Goal: Information Seeking & Learning: Learn about a topic

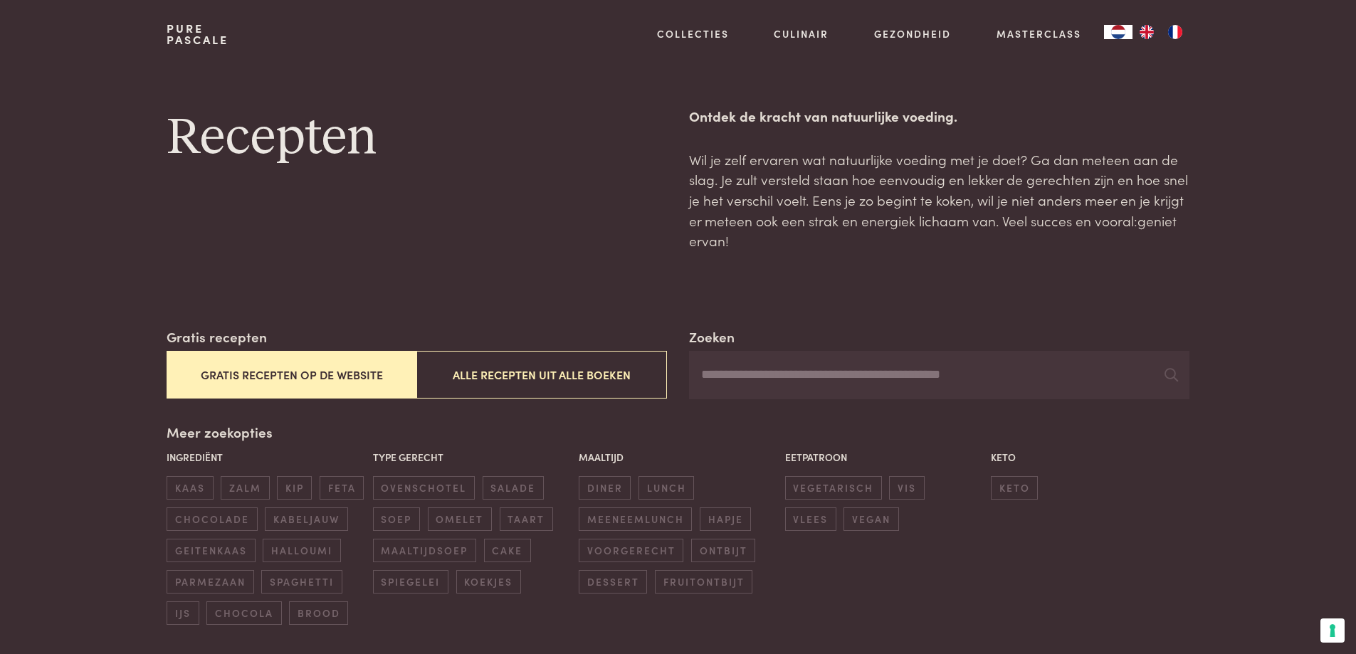
click at [844, 384] on input "Zoeken" at bounding box center [939, 375] width 500 height 48
click at [1172, 374] on icon at bounding box center [1172, 375] width 14 height 14
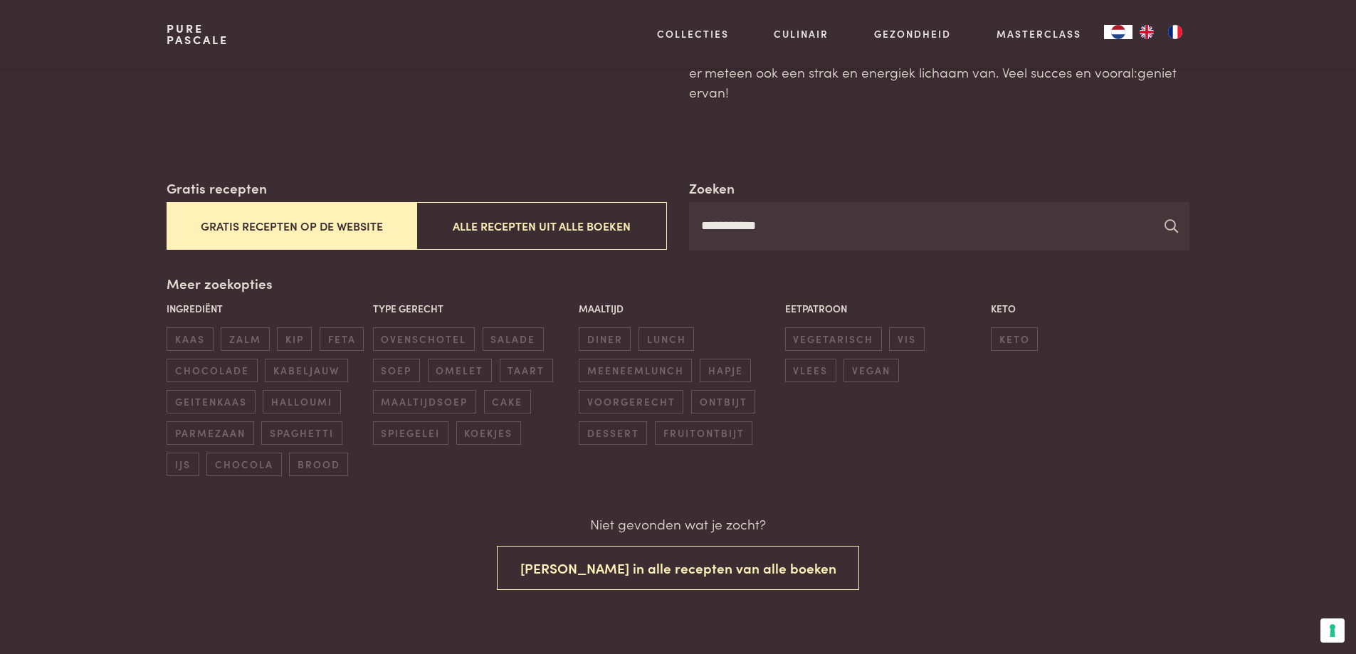
scroll to position [142, 0]
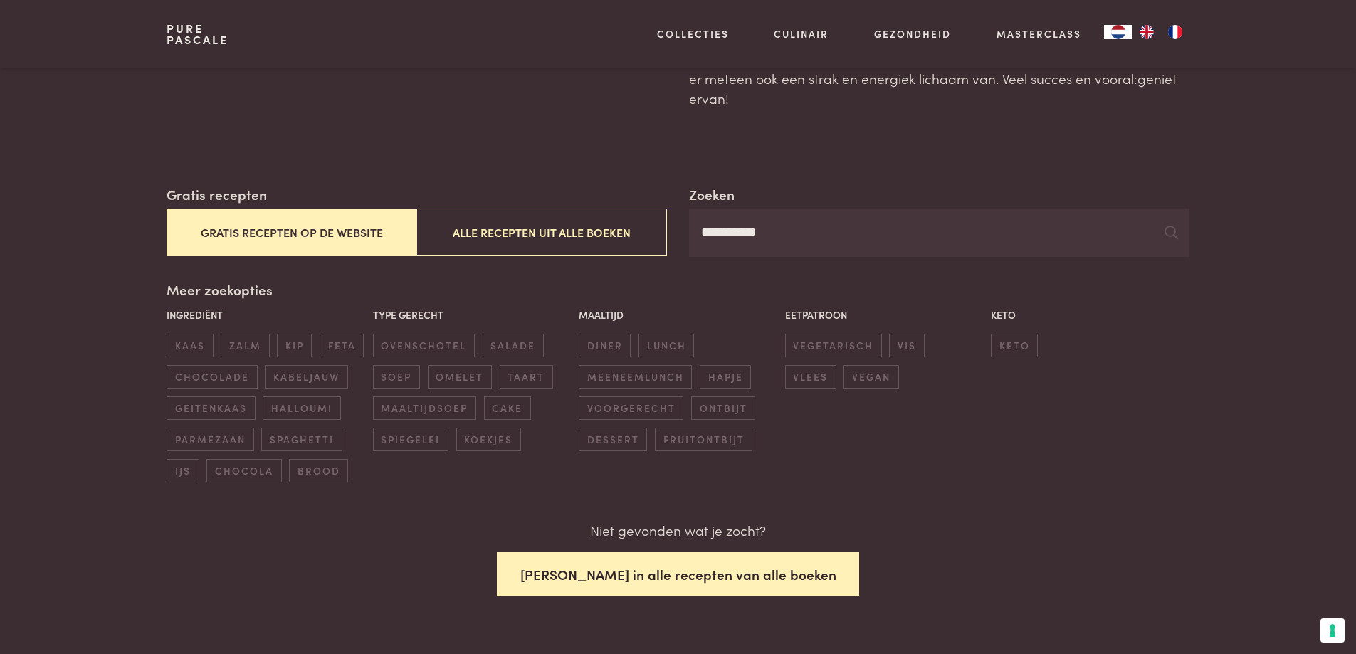
click at [676, 571] on button "[PERSON_NAME] in alle recepten van alle boeken" at bounding box center [678, 574] width 363 height 45
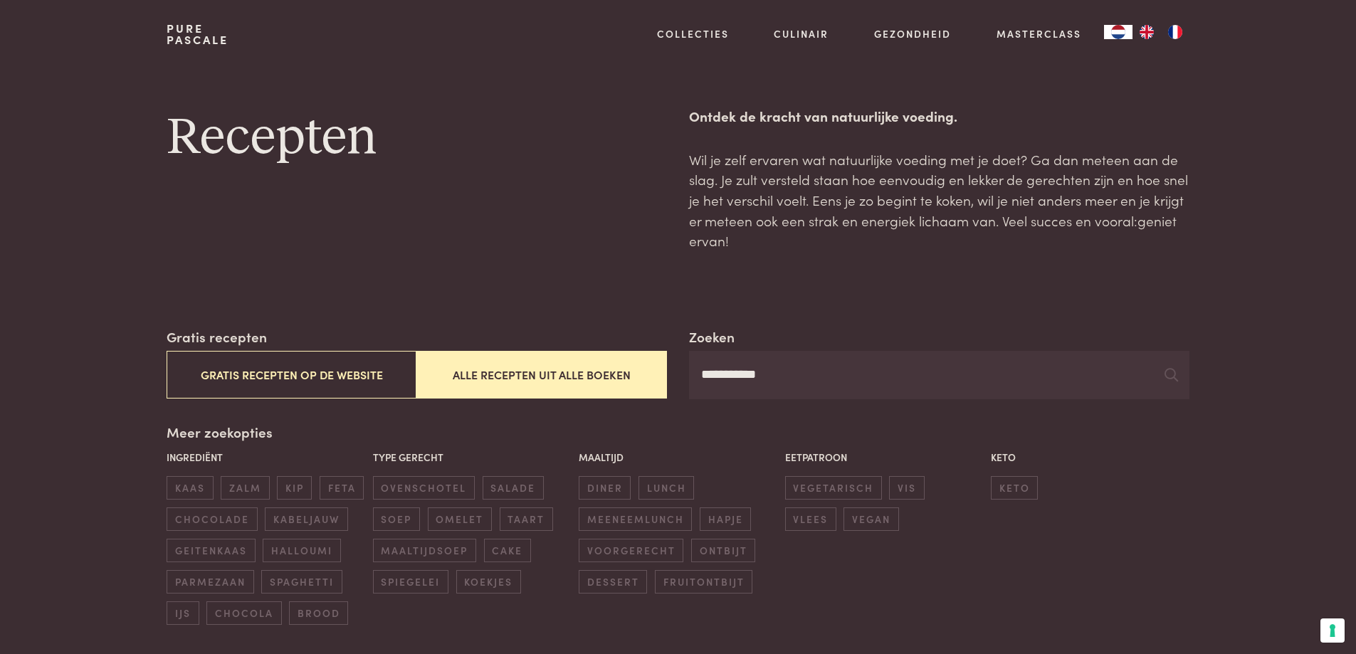
click at [525, 377] on button "Alle recepten uit alle boeken" at bounding box center [541, 375] width 250 height 48
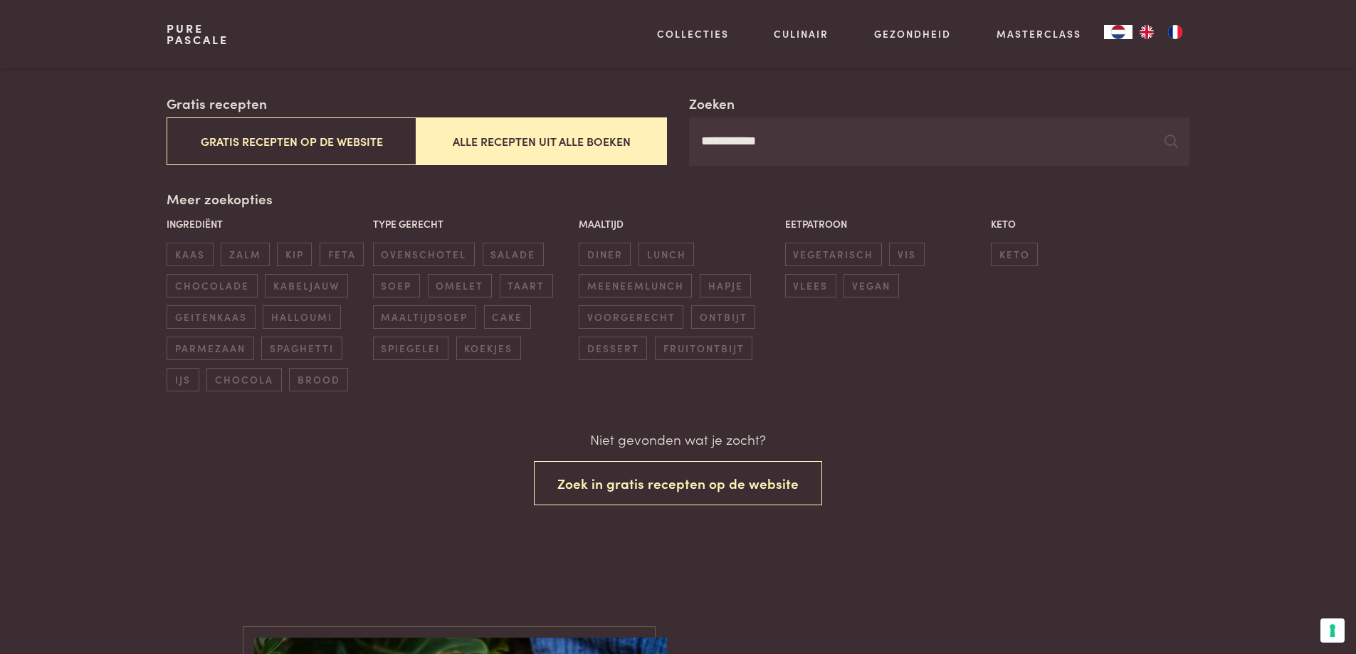
scroll to position [234, 0]
drag, startPoint x: 773, startPoint y: 143, endPoint x: 856, endPoint y: 149, distance: 82.8
click at [774, 143] on input "**********" at bounding box center [939, 141] width 500 height 48
drag, startPoint x: 839, startPoint y: 140, endPoint x: 662, endPoint y: 140, distance: 176.5
click at [662, 140] on div "**********" at bounding box center [678, 129] width 1022 height 73
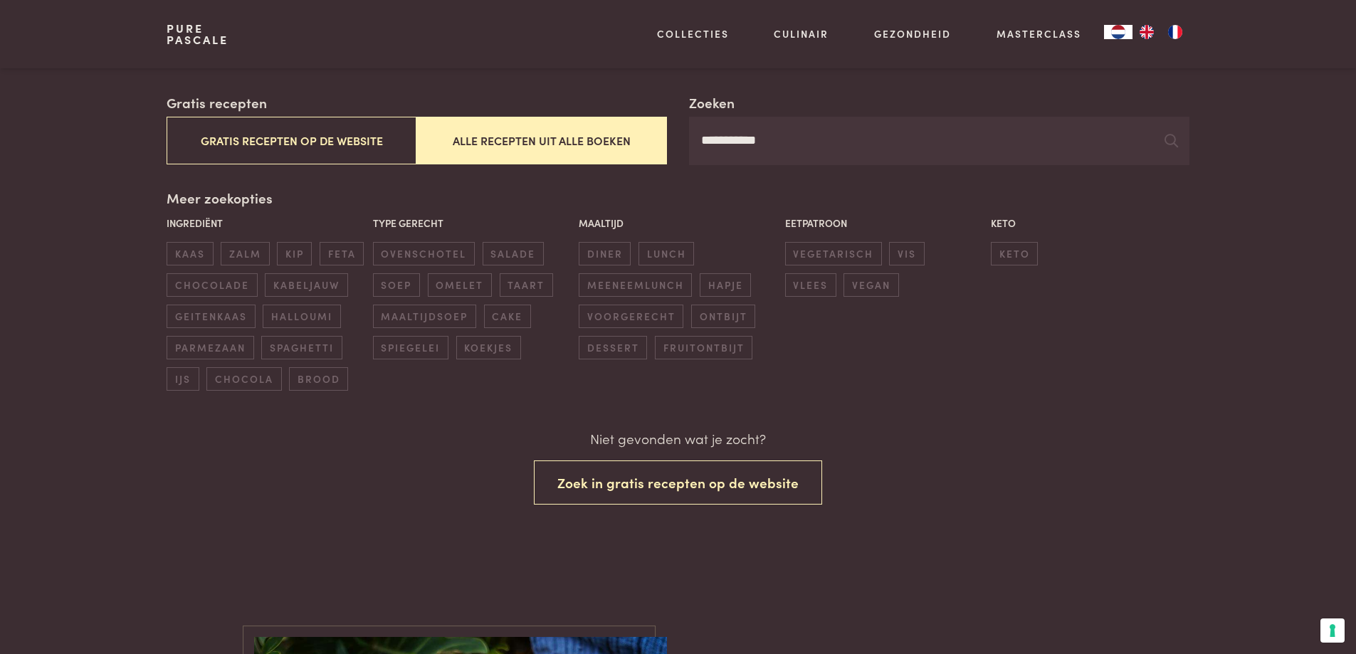
click at [793, 131] on input "**********" at bounding box center [939, 141] width 500 height 48
drag, startPoint x: 796, startPoint y: 133, endPoint x: 613, endPoint y: 107, distance: 184.8
click at [613, 107] on div "**********" at bounding box center [678, 129] width 1022 height 73
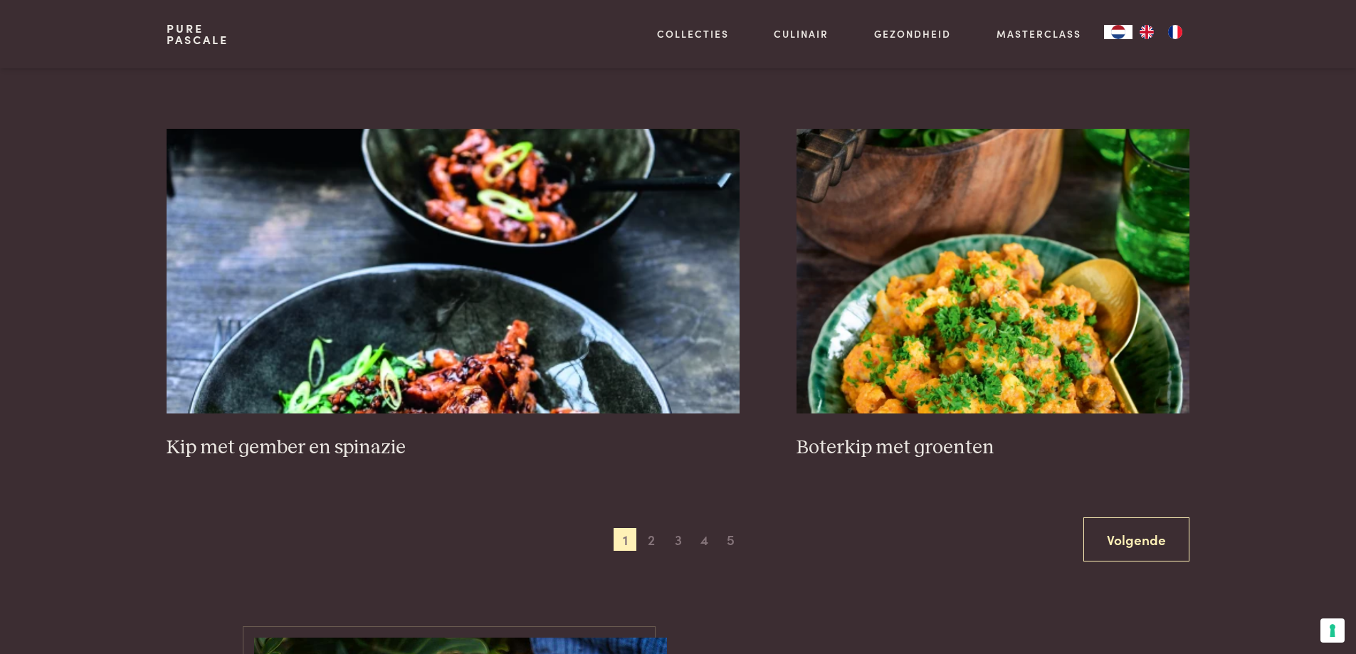
scroll to position [2583, 0]
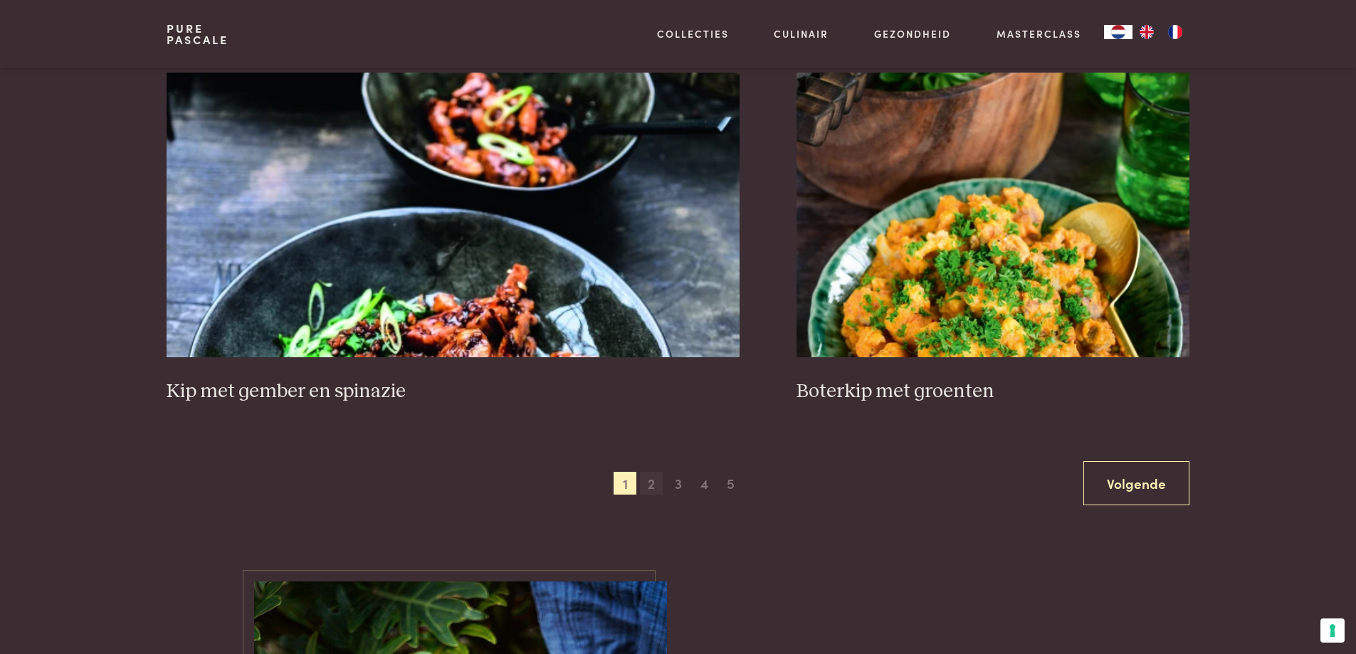
type input "***"
click at [653, 483] on span "2" at bounding box center [651, 483] width 23 height 23
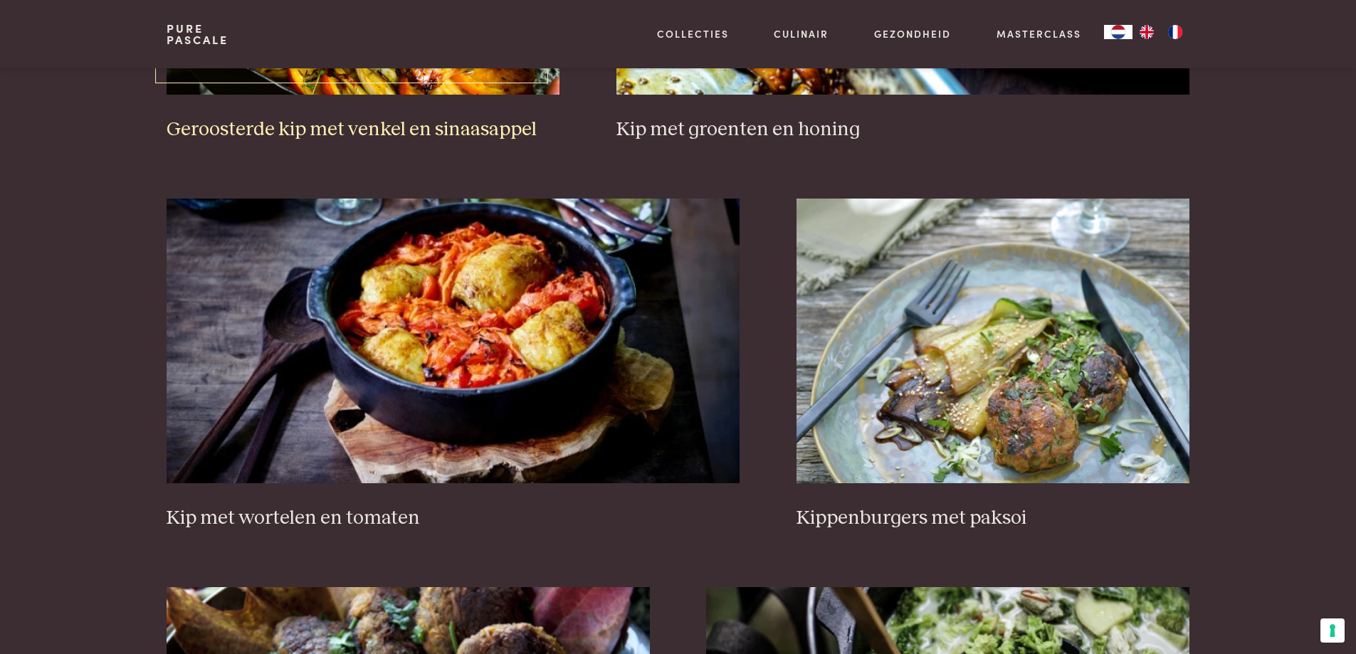
scroll to position [1252, 0]
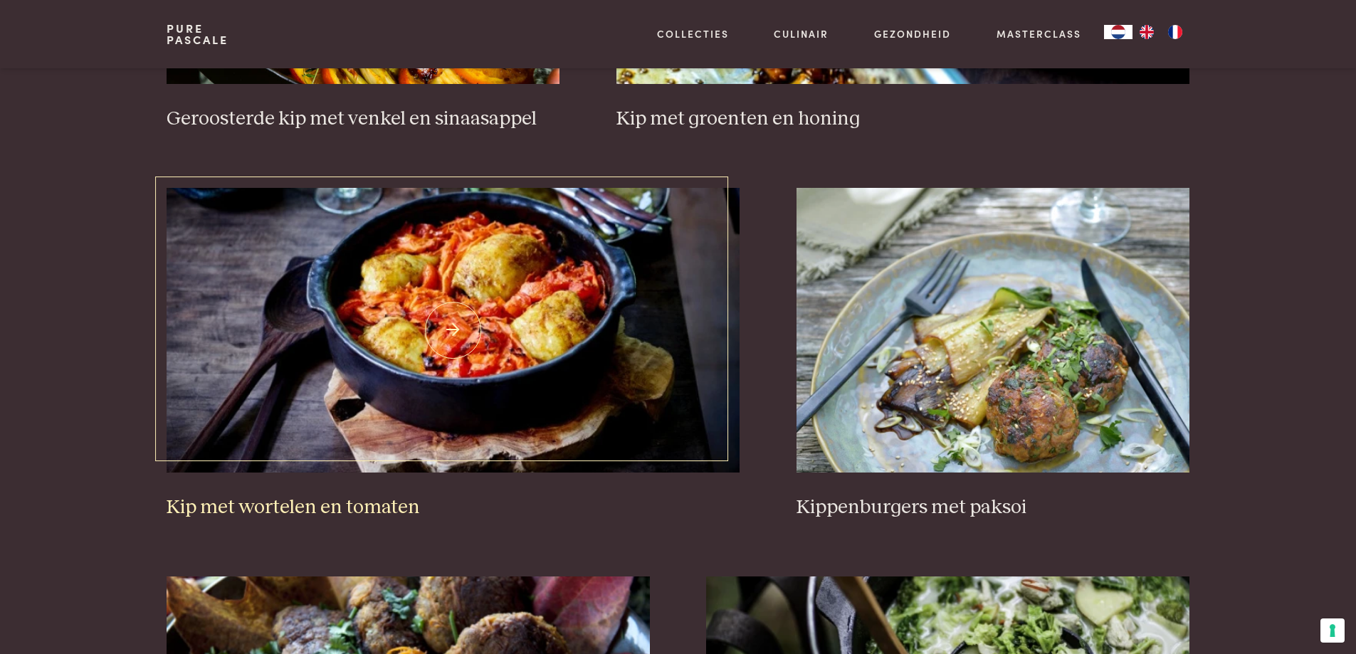
click at [493, 344] on img at bounding box center [453, 330] width 573 height 285
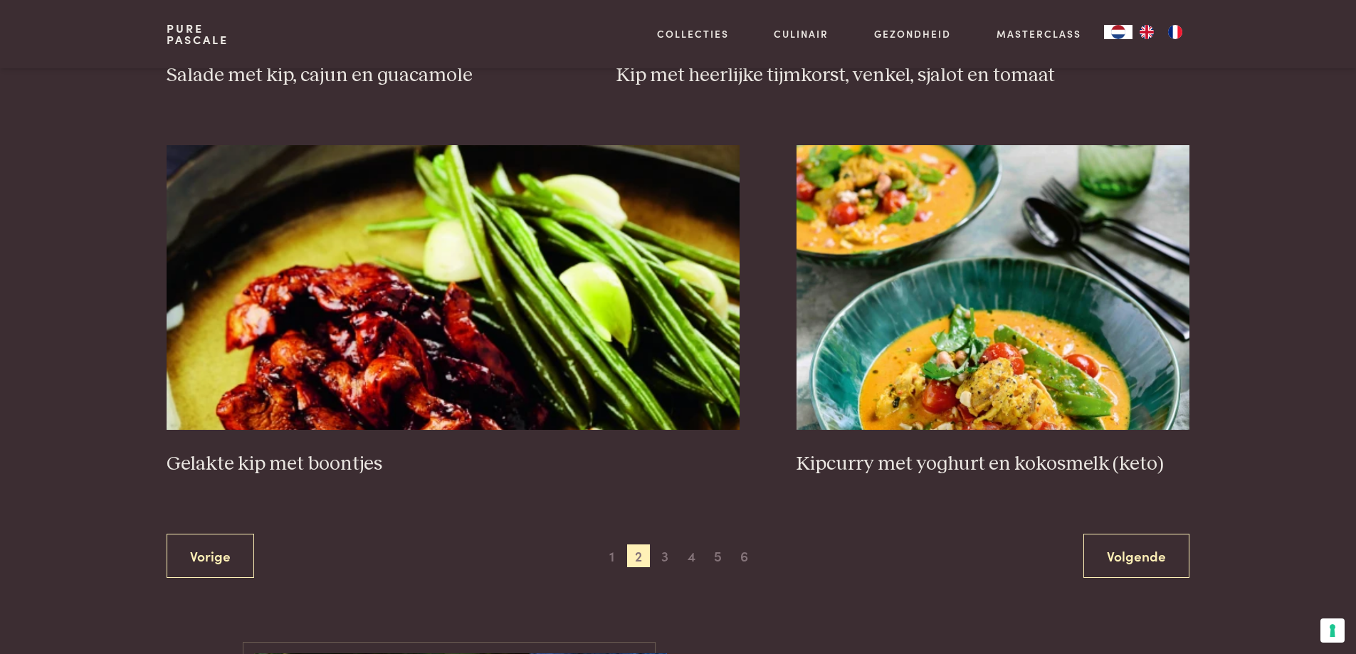
scroll to position [2462, 0]
click at [664, 557] on span "3" at bounding box center [664, 555] width 23 height 23
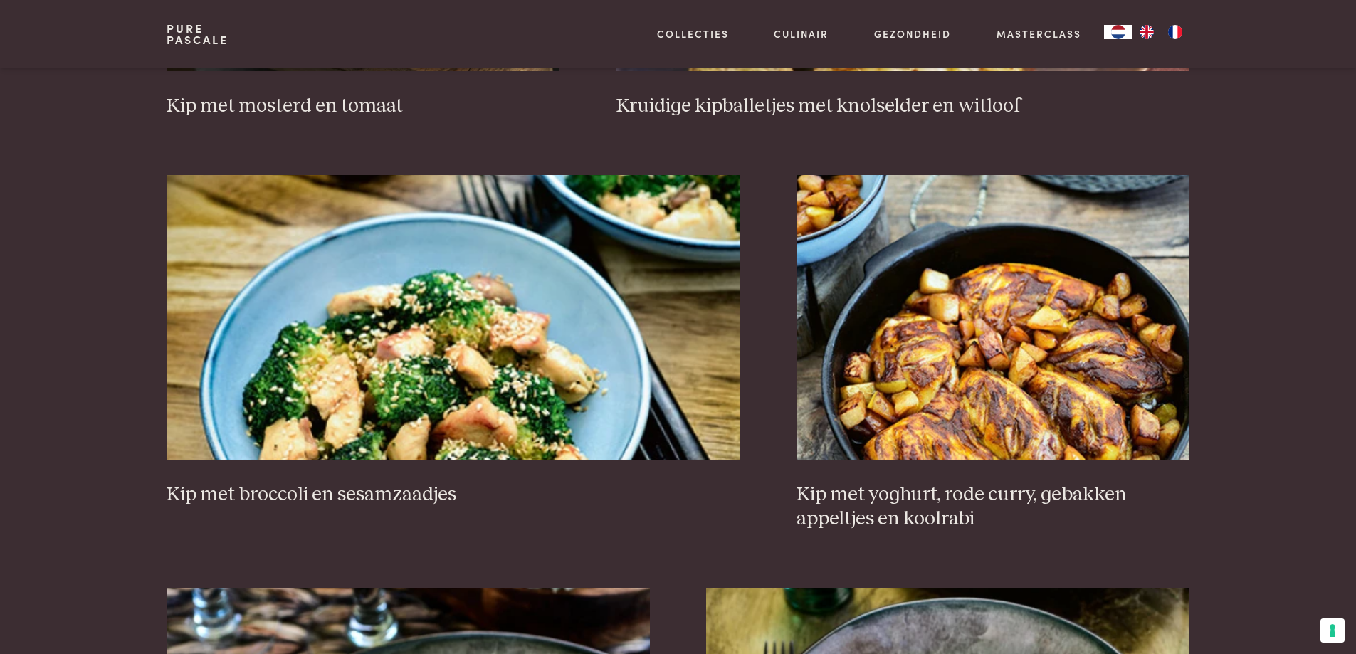
scroll to position [1323, 0]
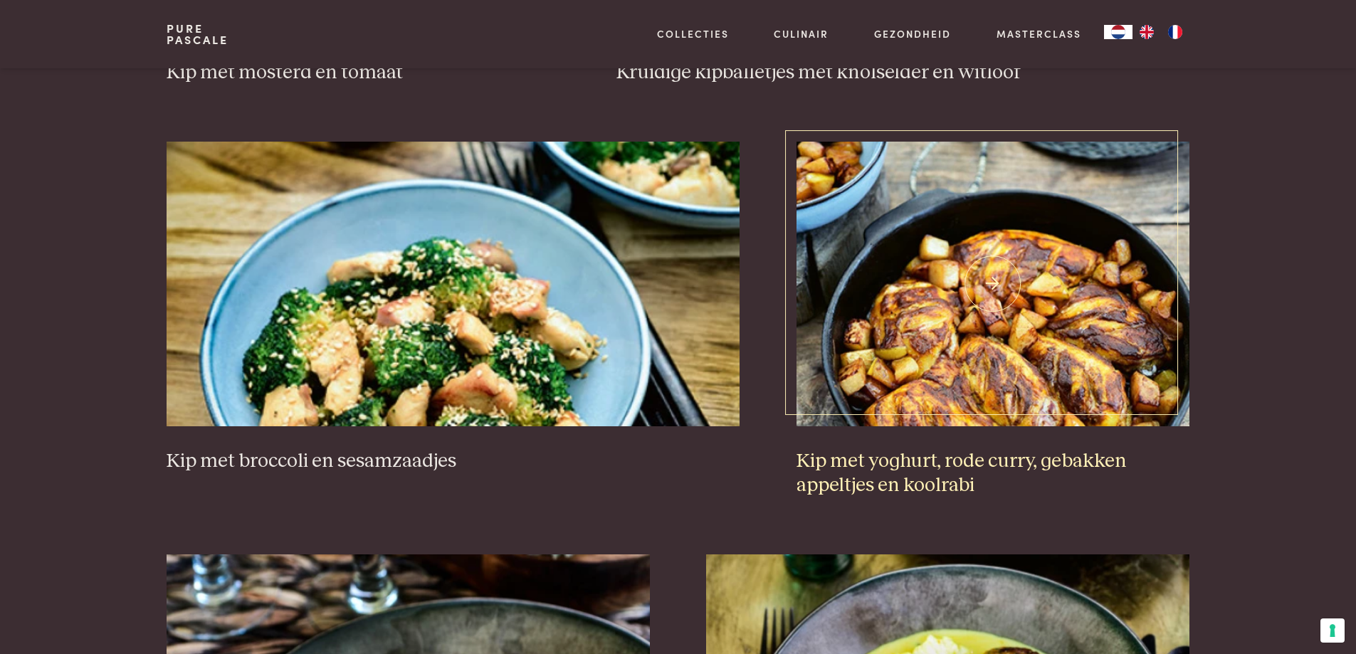
click at [1010, 342] on img at bounding box center [993, 284] width 393 height 285
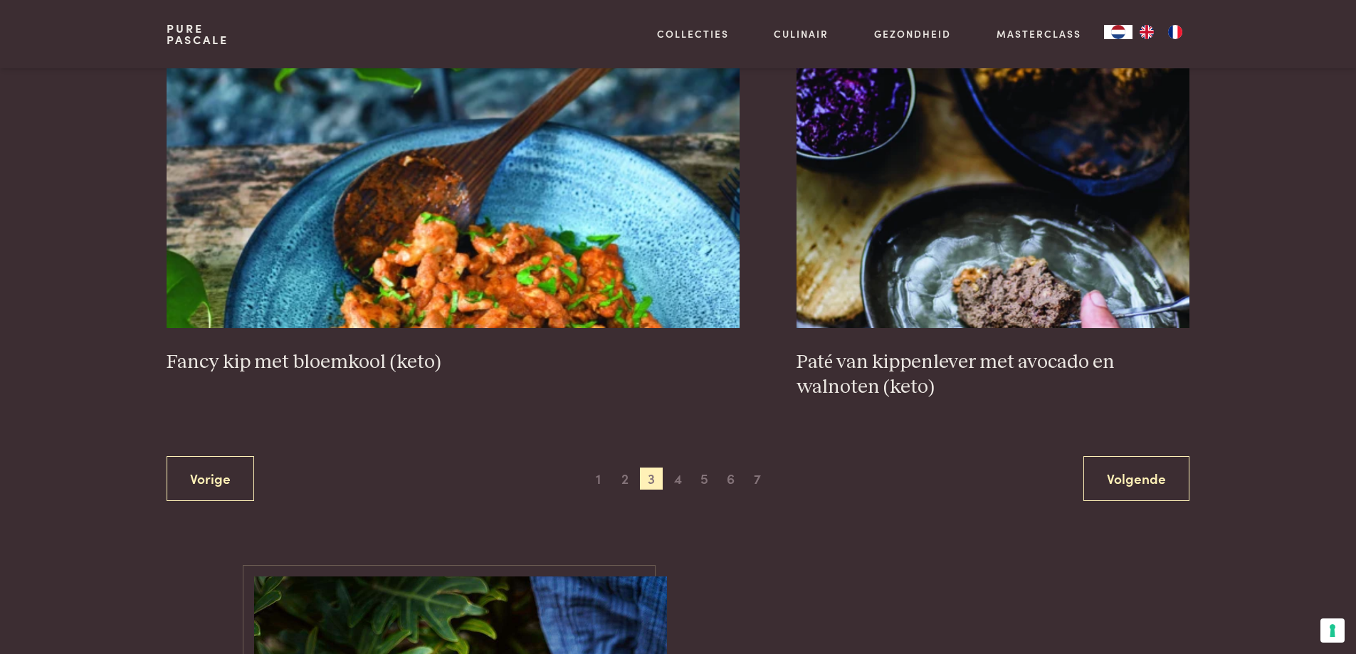
scroll to position [2676, 0]
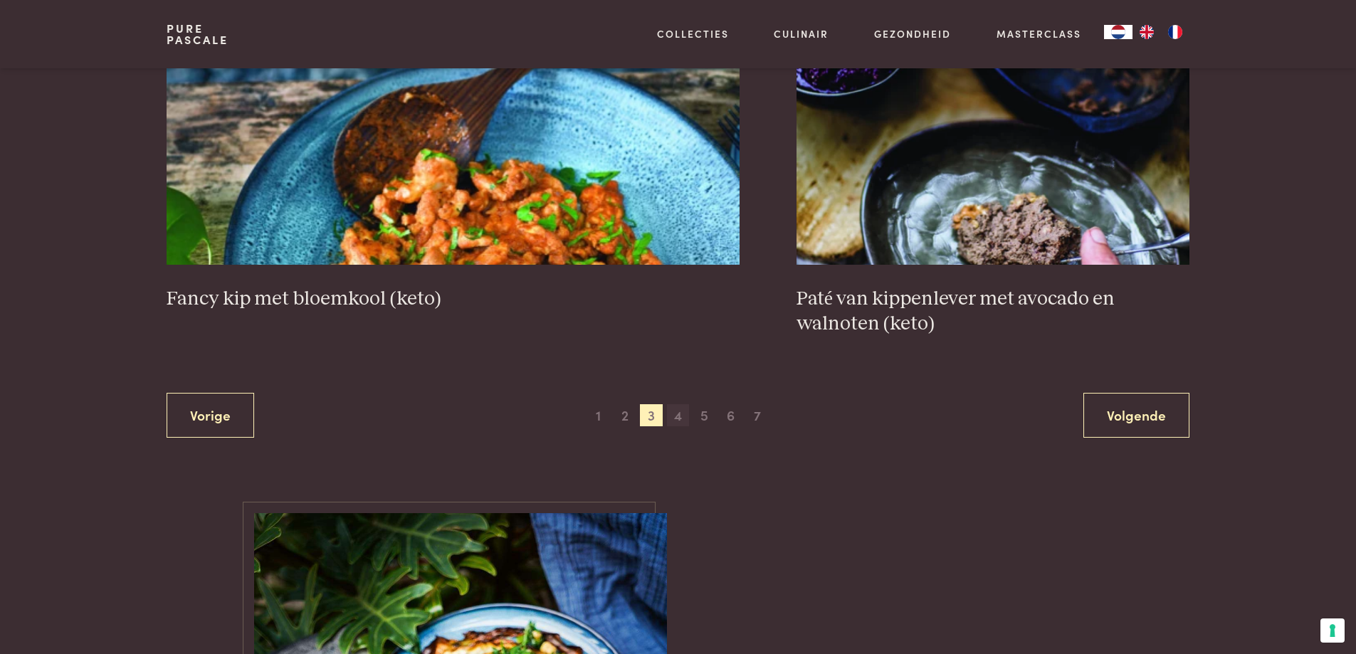
click at [681, 404] on span "4" at bounding box center [678, 415] width 23 height 23
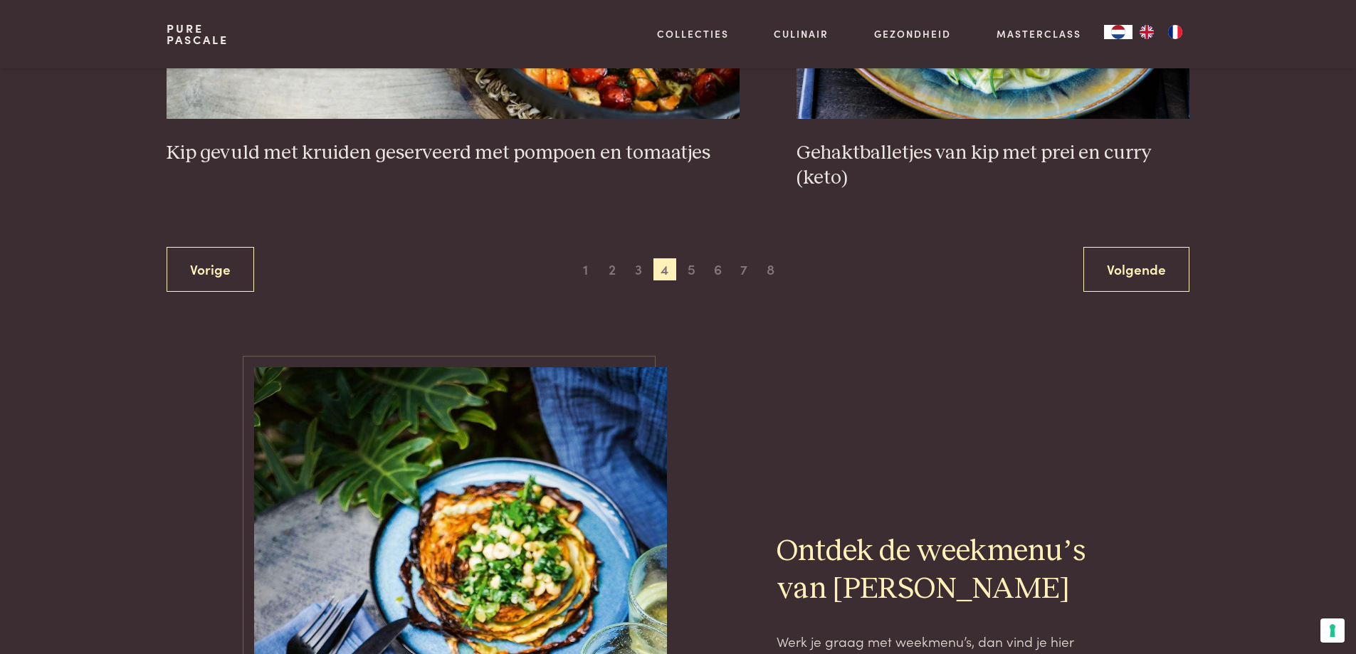
scroll to position [2818, 0]
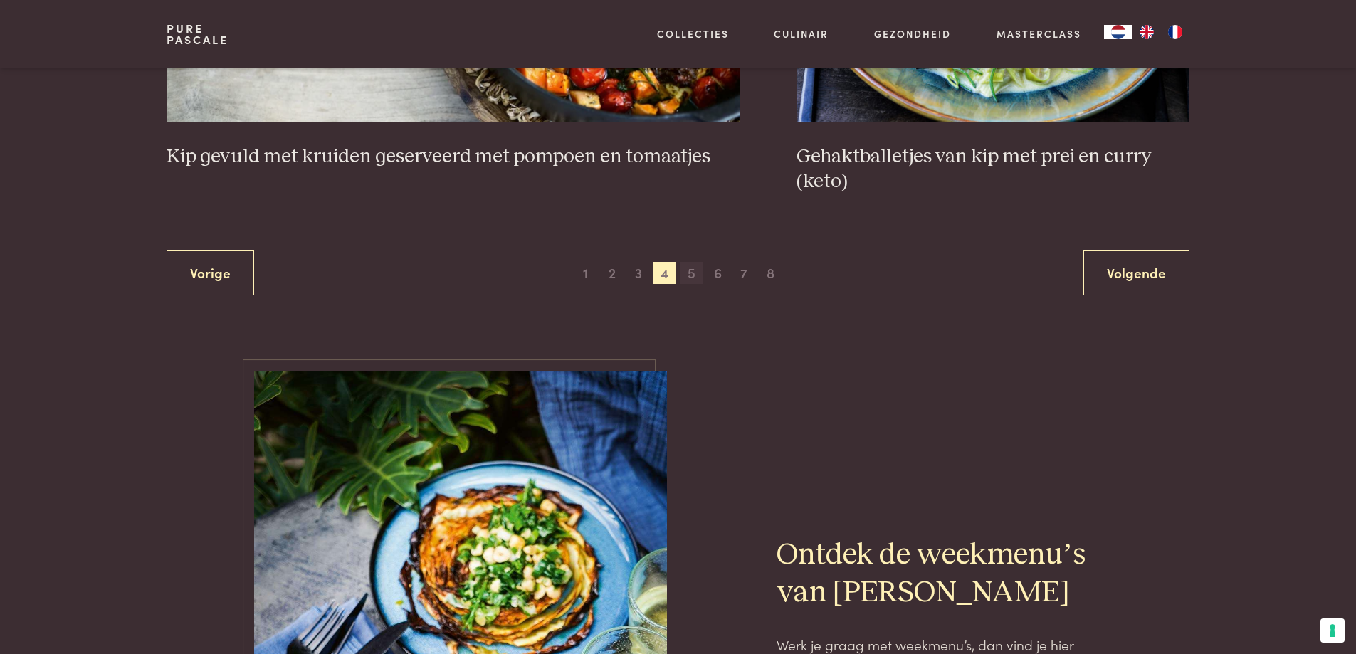
click at [690, 273] on span "5" at bounding box center [691, 273] width 23 height 23
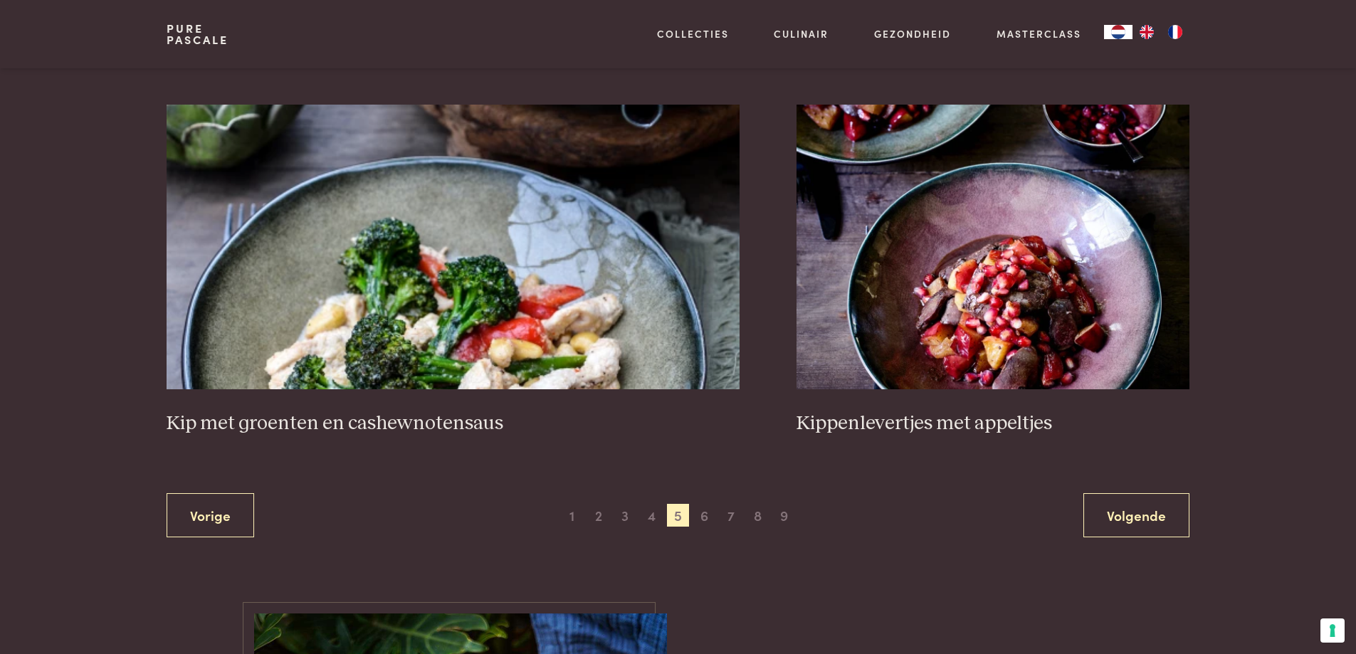
scroll to position [2604, 0]
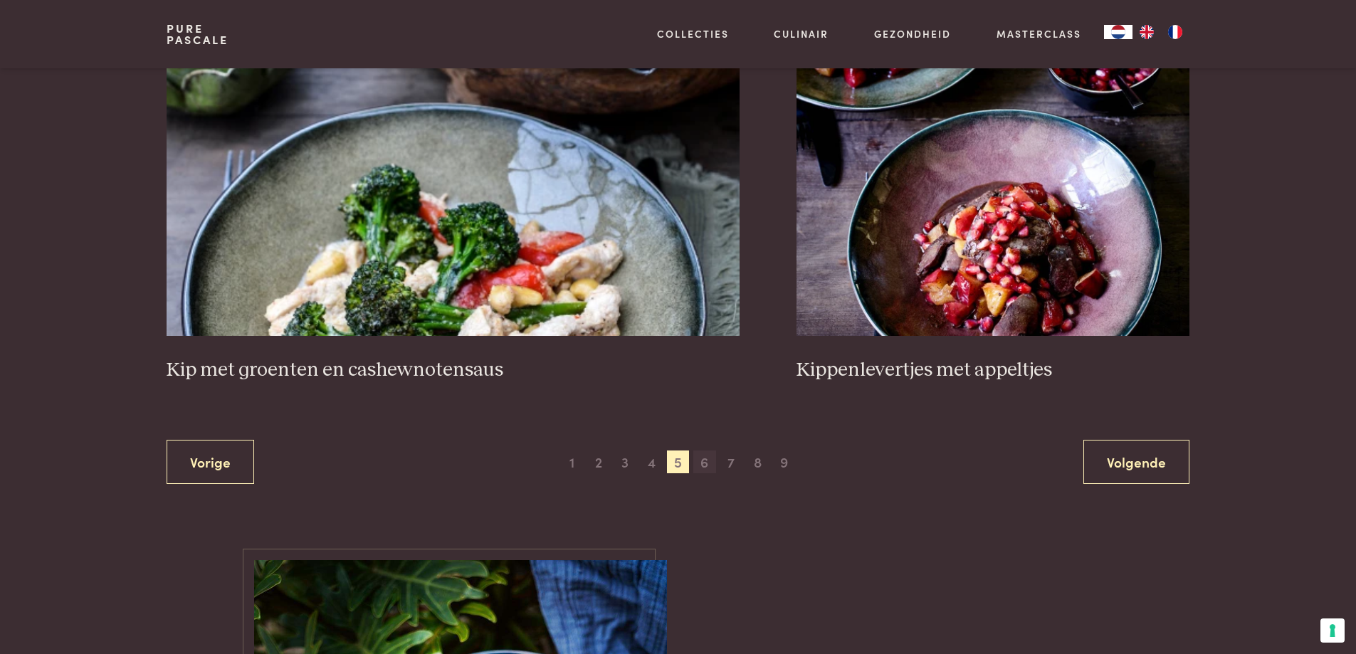
click at [704, 451] on span "6" at bounding box center [704, 462] width 23 height 23
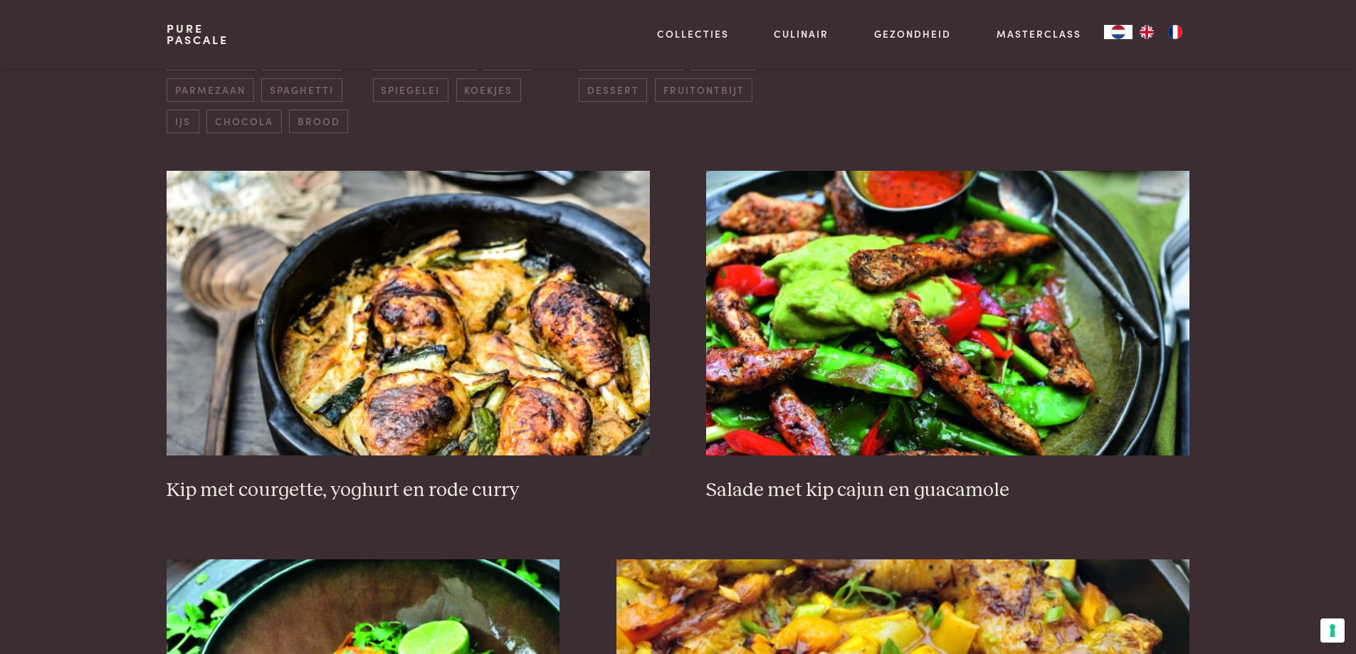
scroll to position [540, 0]
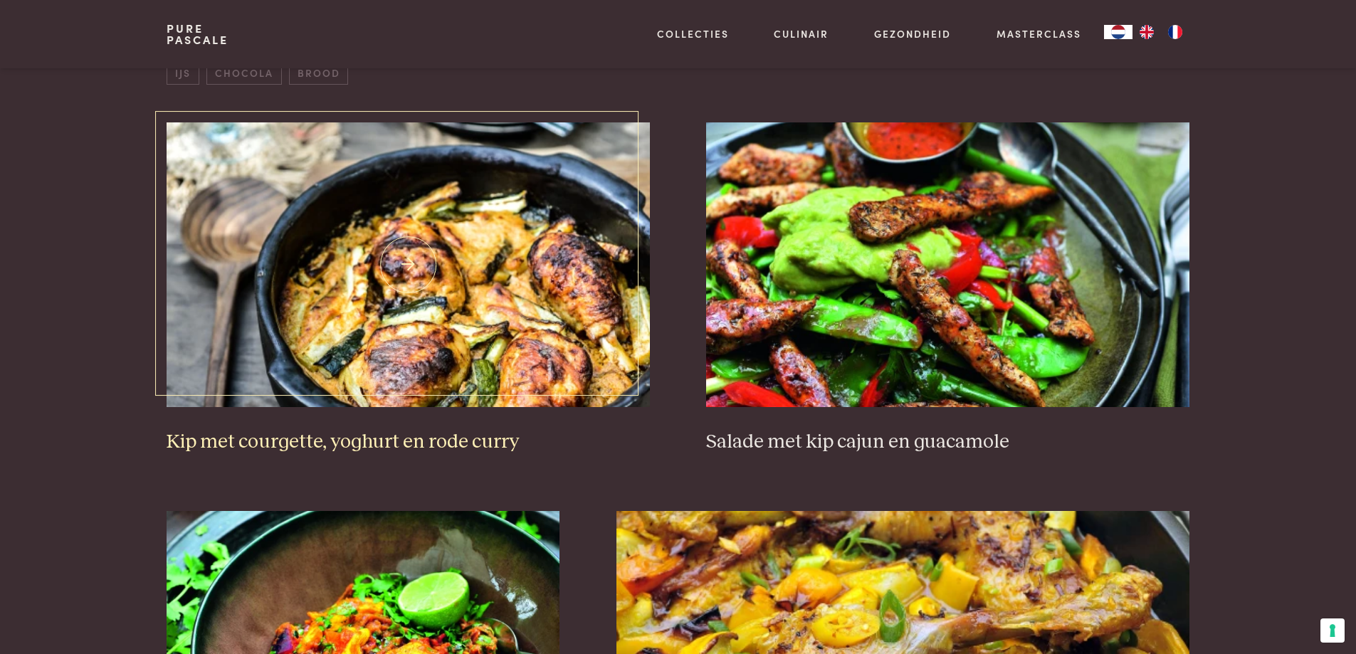
click at [446, 298] on img at bounding box center [408, 264] width 483 height 285
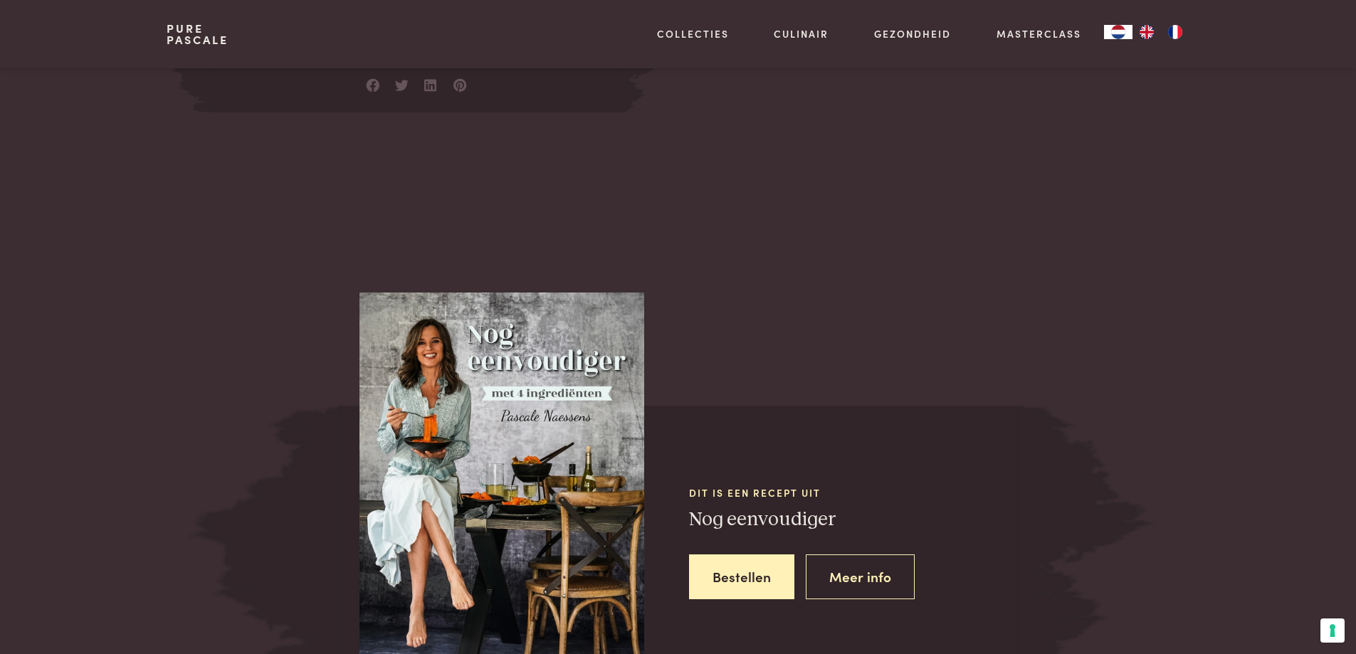
scroll to position [1068, 0]
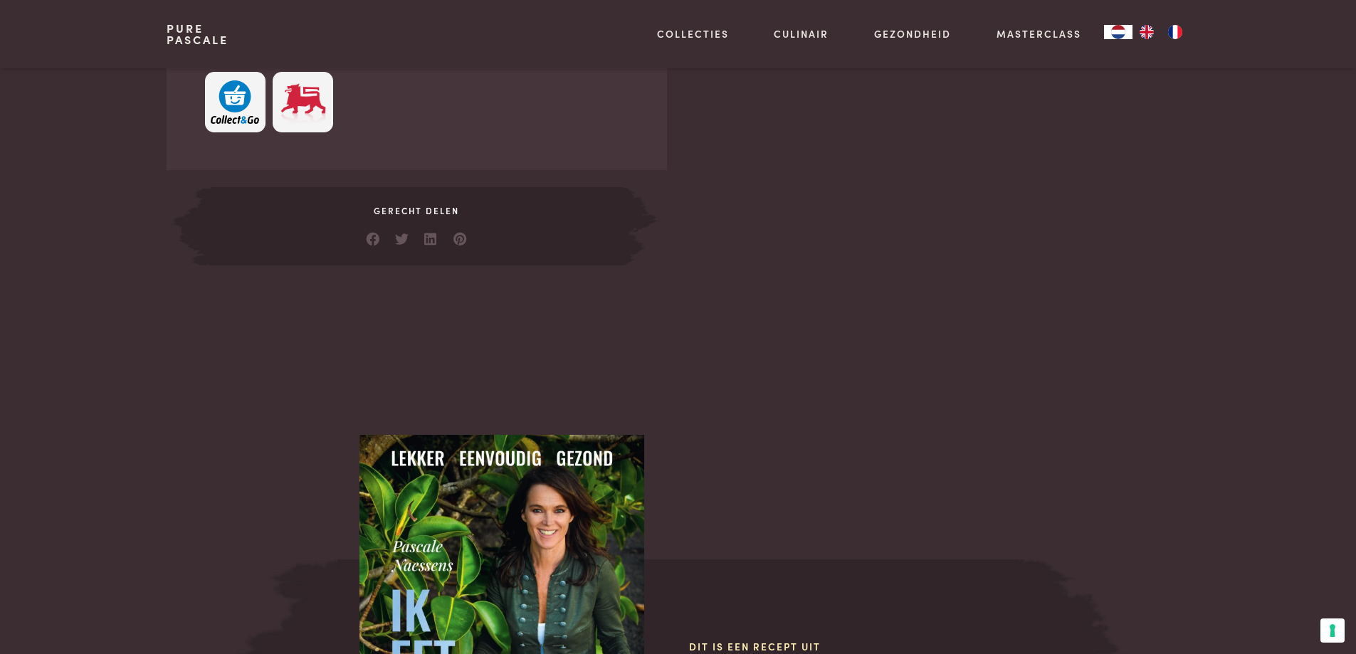
scroll to position [498, 0]
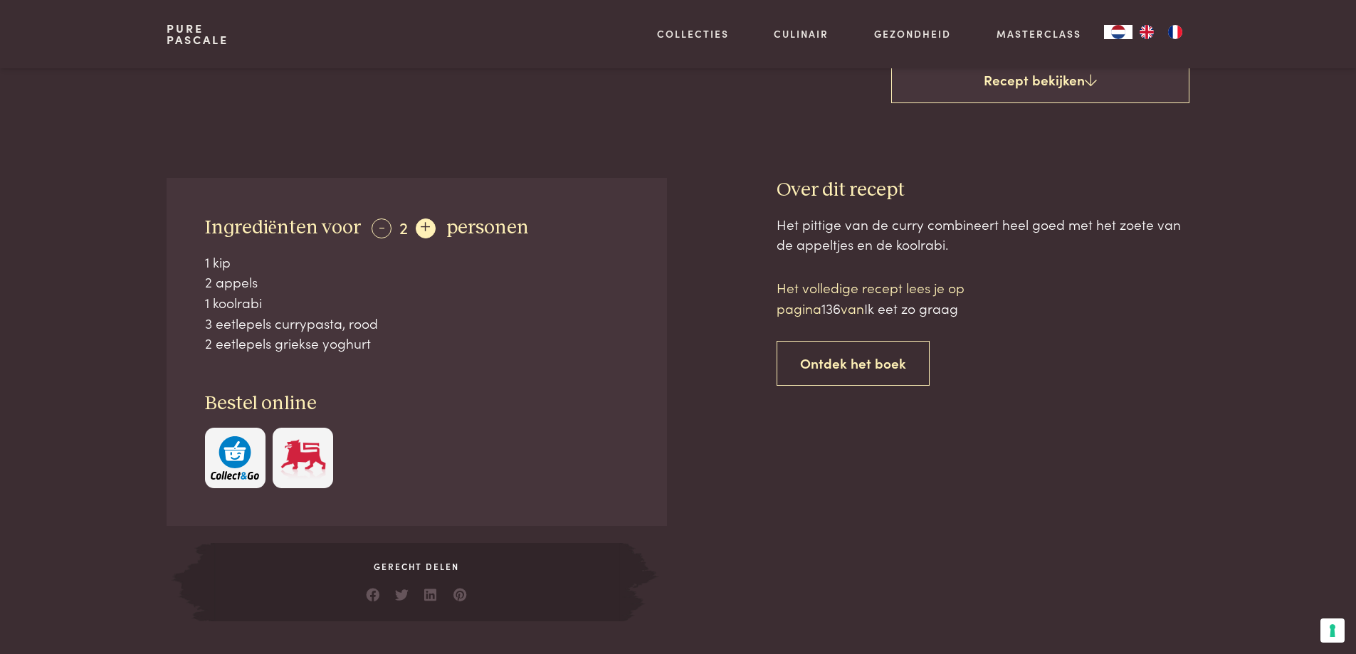
click at [419, 226] on div "+" at bounding box center [426, 229] width 20 height 20
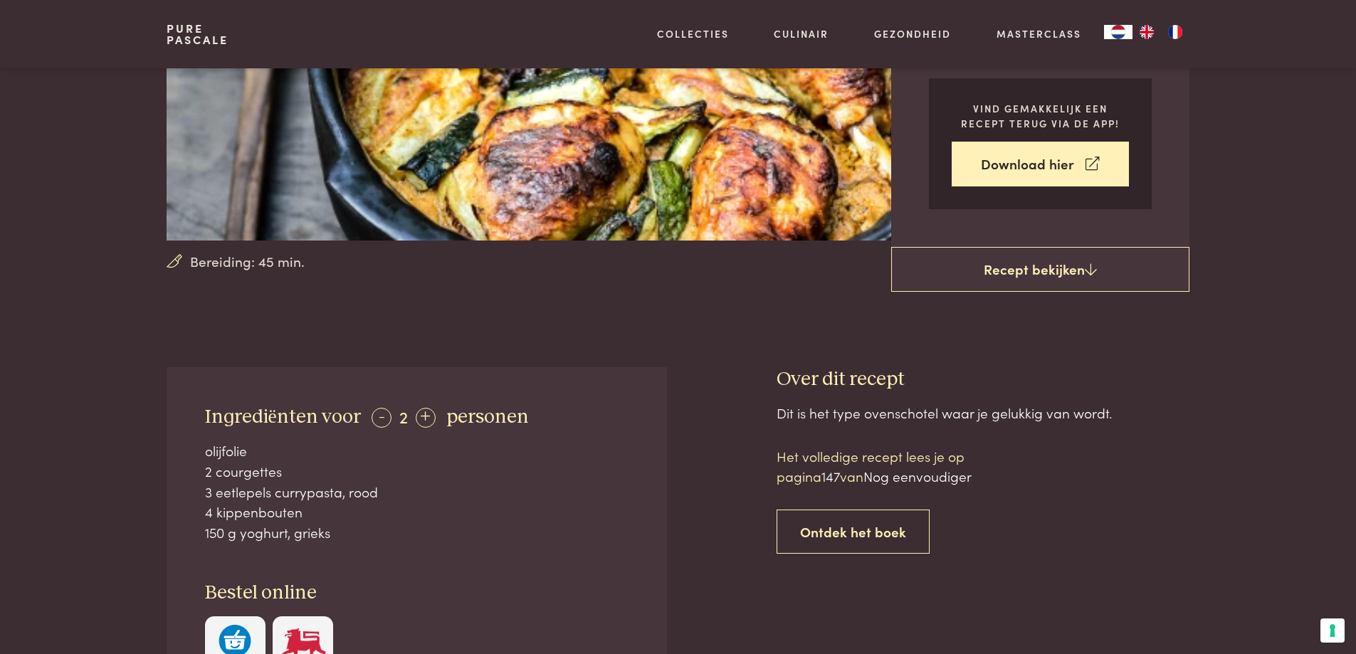
scroll to position [356, 0]
